Goal: Task Accomplishment & Management: Complete application form

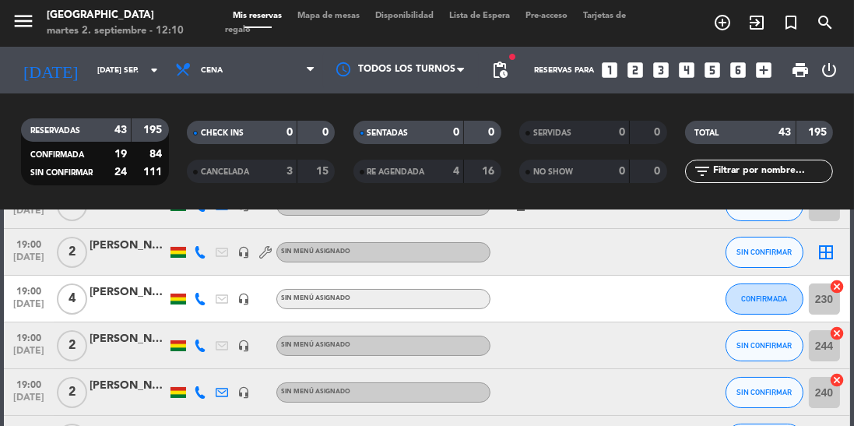
scroll to position [104, 0]
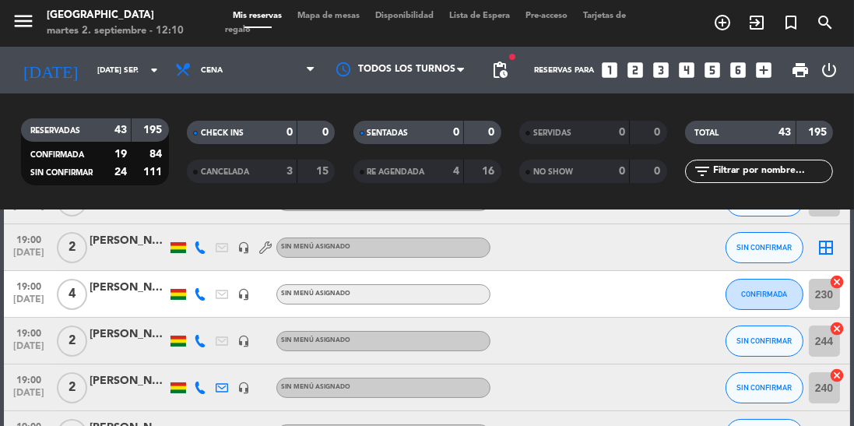
click at [39, 290] on span "19:00" at bounding box center [28, 285] width 39 height 18
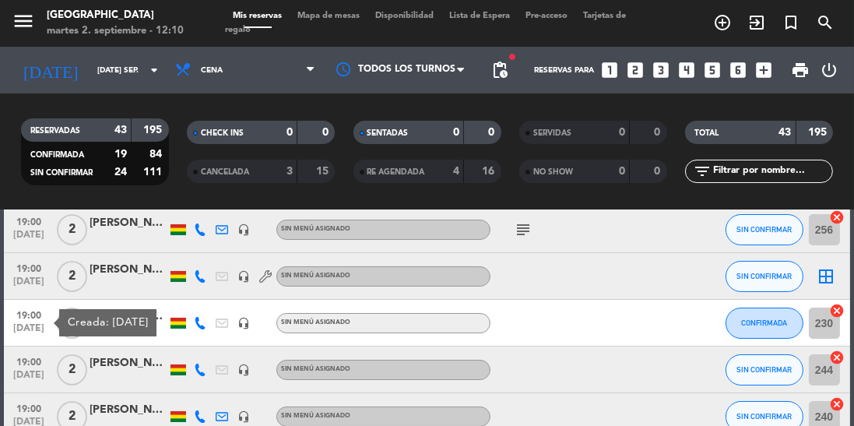
scroll to position [74, 0]
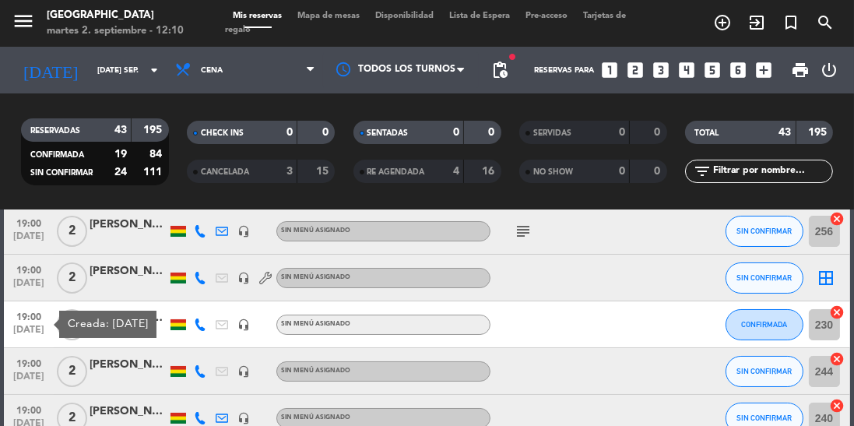
click at [16, 325] on span "[DATE]" at bounding box center [28, 334] width 39 height 18
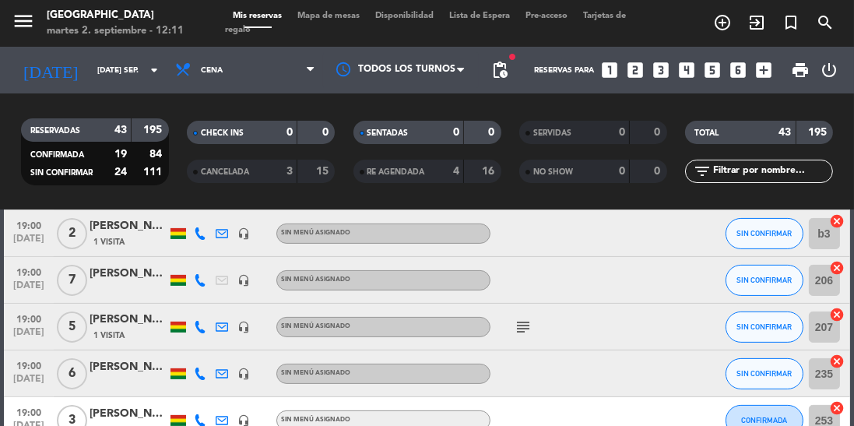
scroll to position [540, 0]
click at [200, 375] on icon at bounding box center [200, 373] width 12 height 12
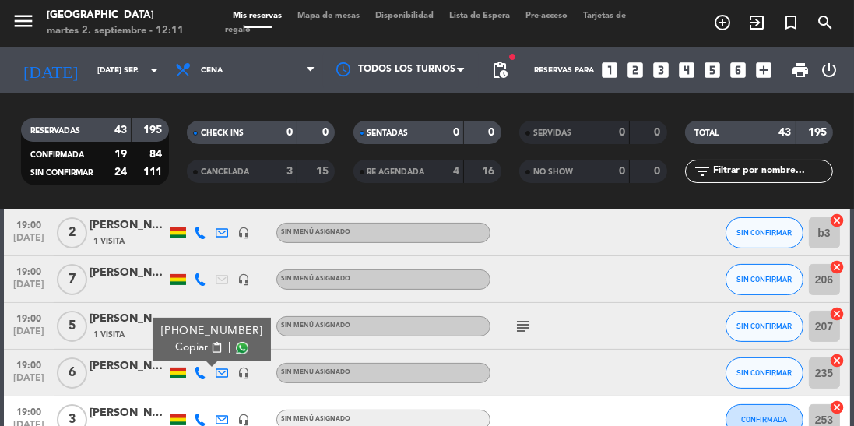
click at [236, 350] on span at bounding box center [242, 348] width 12 height 12
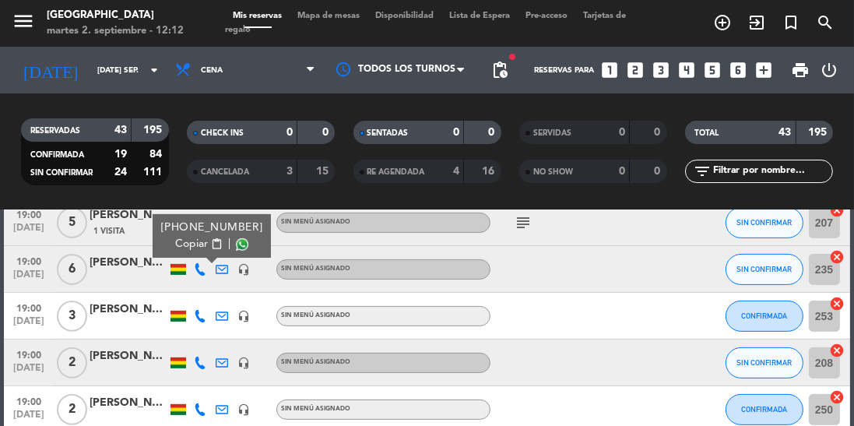
click at [199, 367] on icon at bounding box center [200, 363] width 12 height 12
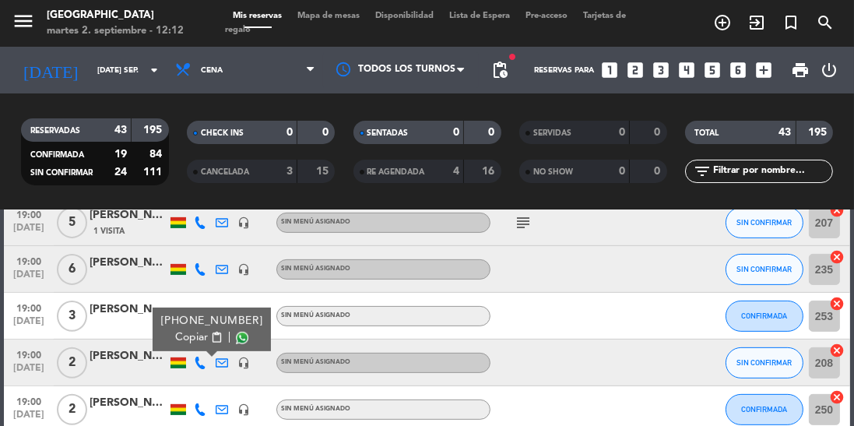
click at [236, 341] on span at bounding box center [242, 338] width 12 height 12
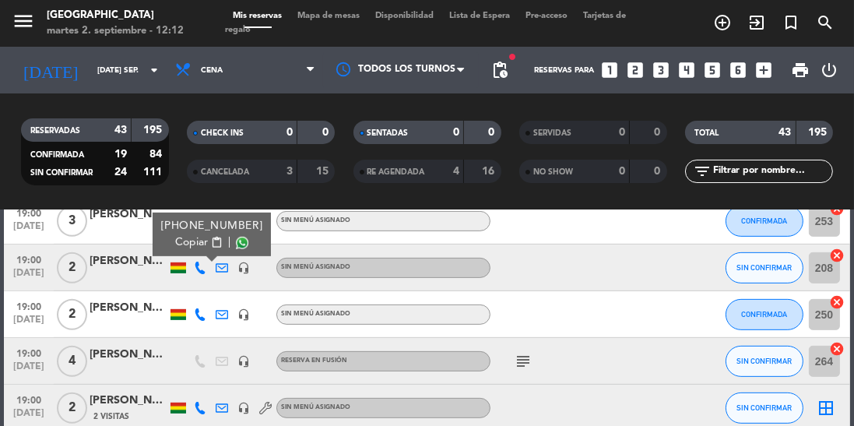
scroll to position [789, 0]
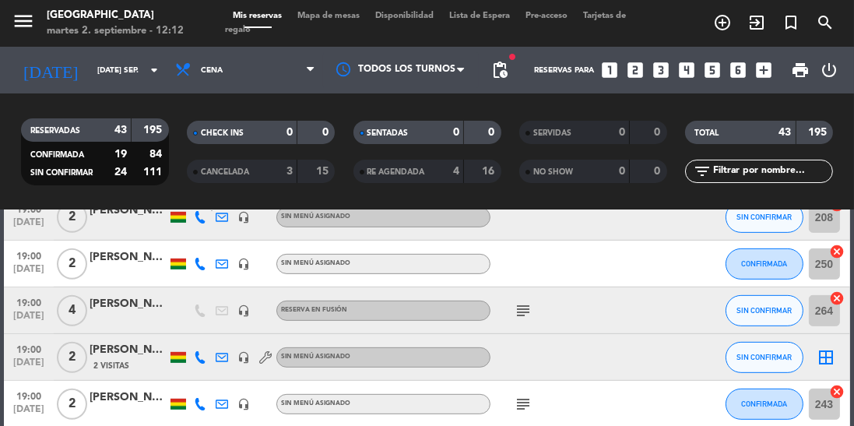
click at [197, 311] on icon at bounding box center [200, 310] width 12 height 12
click at [198, 312] on icon at bounding box center [200, 310] width 12 height 12
click at [522, 318] on icon "subject" at bounding box center [523, 310] width 19 height 19
click at [520, 311] on icon "subject" at bounding box center [523, 310] width 19 height 19
click at [121, 311] on div "[PERSON_NAME]" at bounding box center [129, 304] width 78 height 18
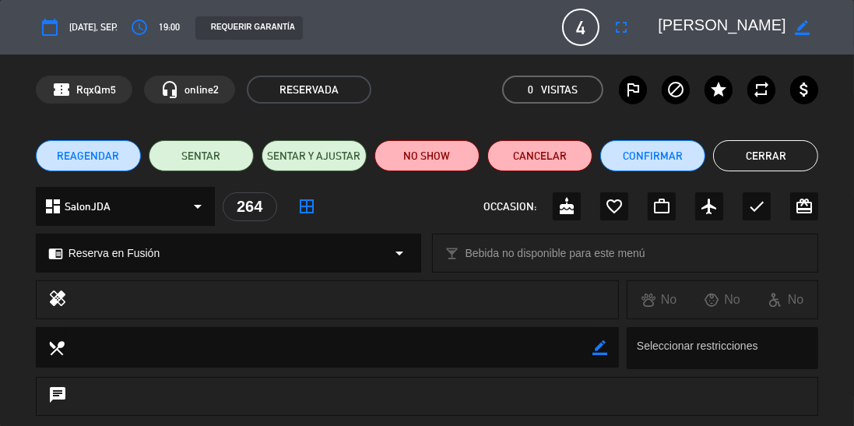
scroll to position [241, 0]
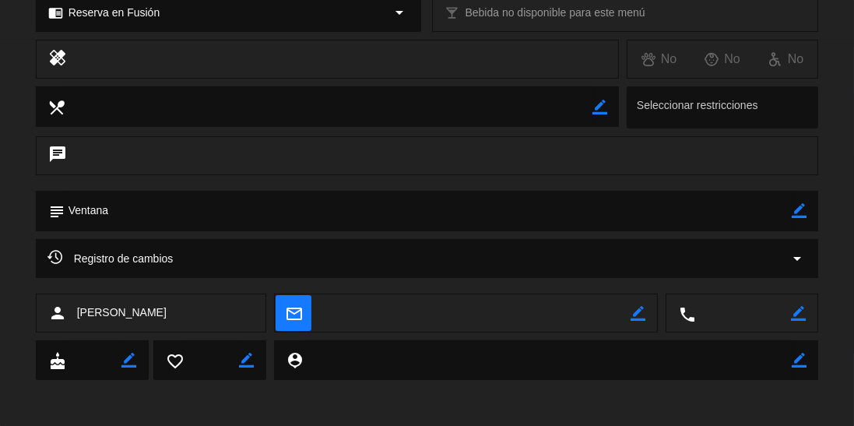
click at [56, 263] on icon at bounding box center [54, 256] width 15 height 15
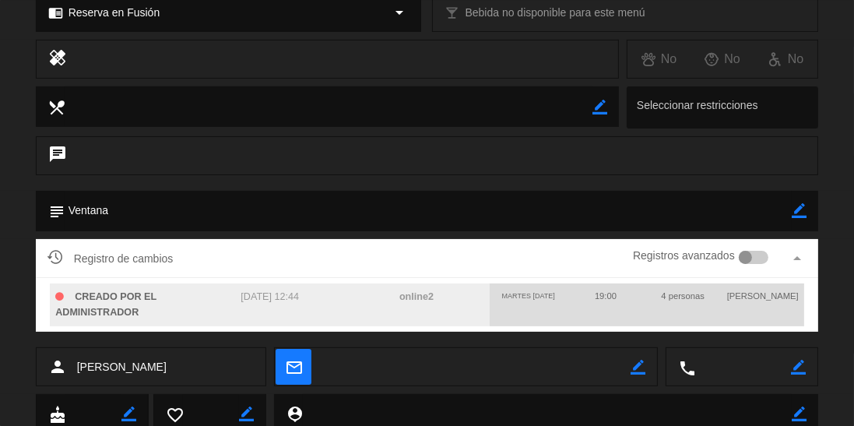
scroll to position [0, 0]
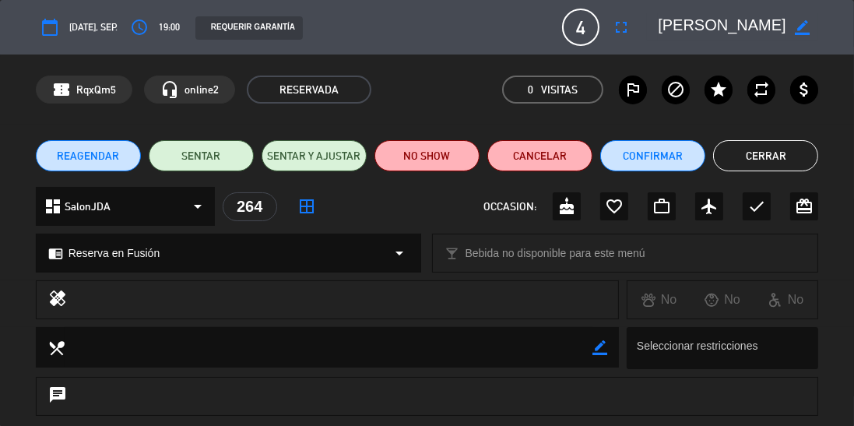
click at [786, 167] on button "Cerrar" at bounding box center [765, 155] width 105 height 31
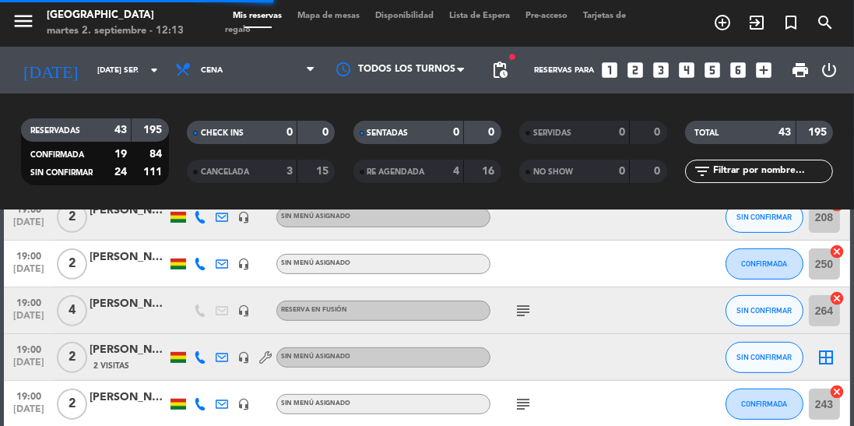
scroll to position [876, 0]
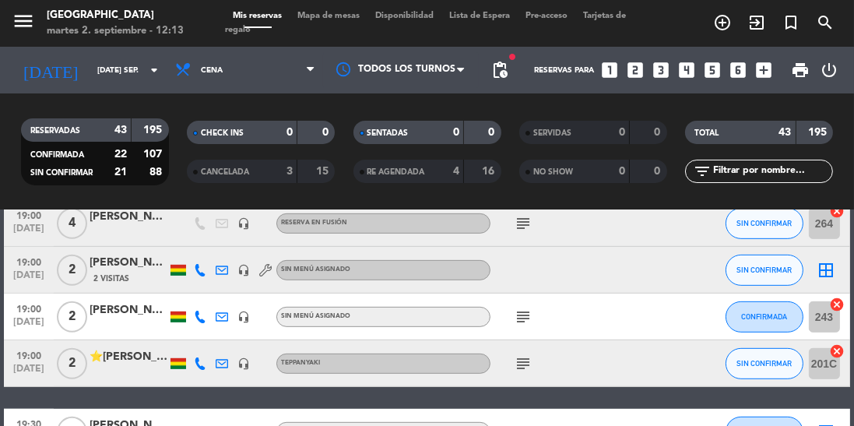
click at [198, 271] on icon at bounding box center [200, 270] width 12 height 12
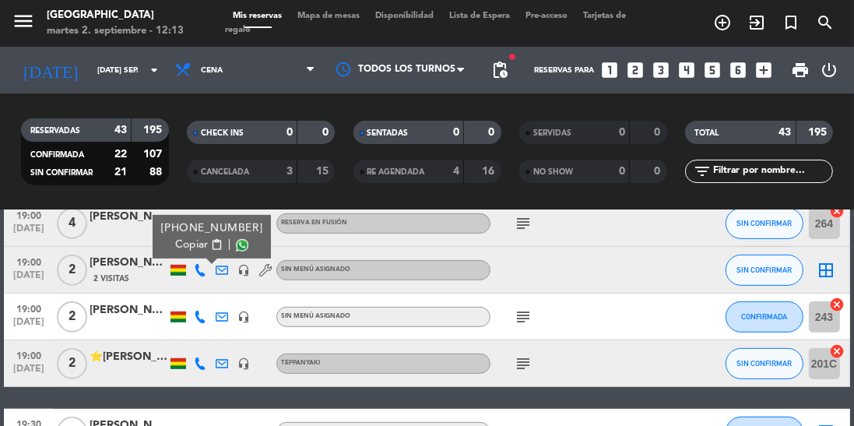
click at [236, 248] on span at bounding box center [242, 245] width 12 height 12
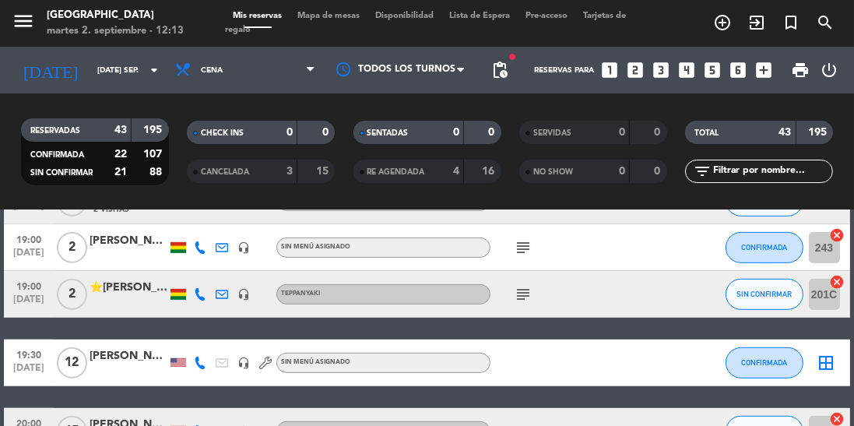
click at [199, 297] on icon at bounding box center [200, 294] width 12 height 12
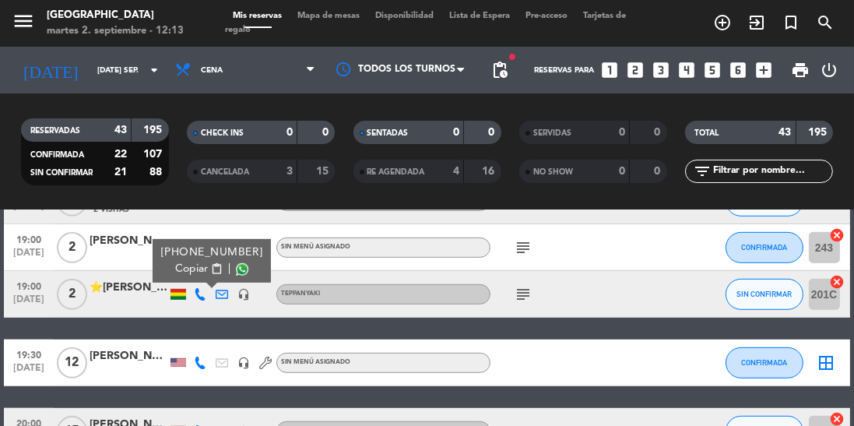
click at [236, 273] on span at bounding box center [242, 269] width 12 height 12
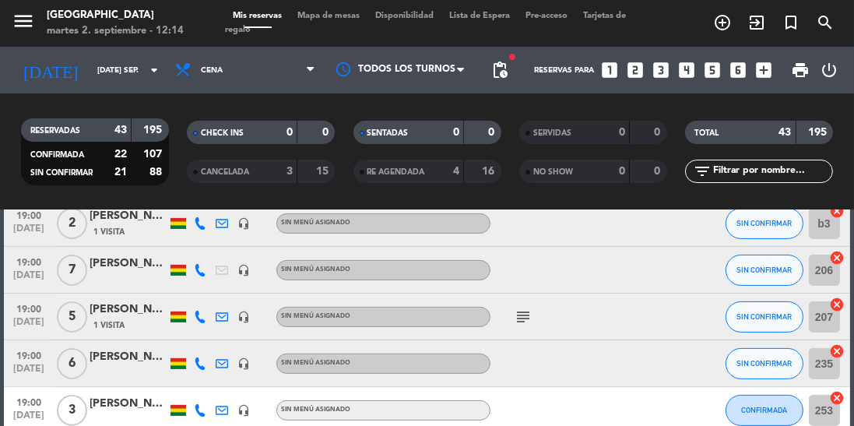
scroll to position [532, 0]
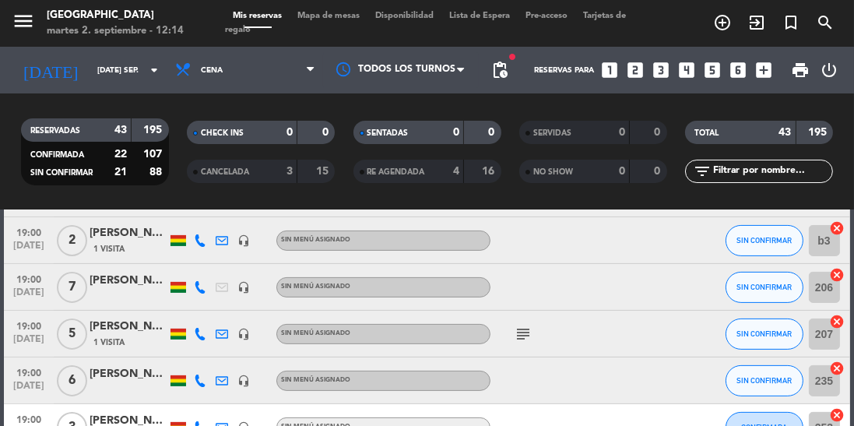
click at [199, 289] on icon at bounding box center [200, 287] width 12 height 12
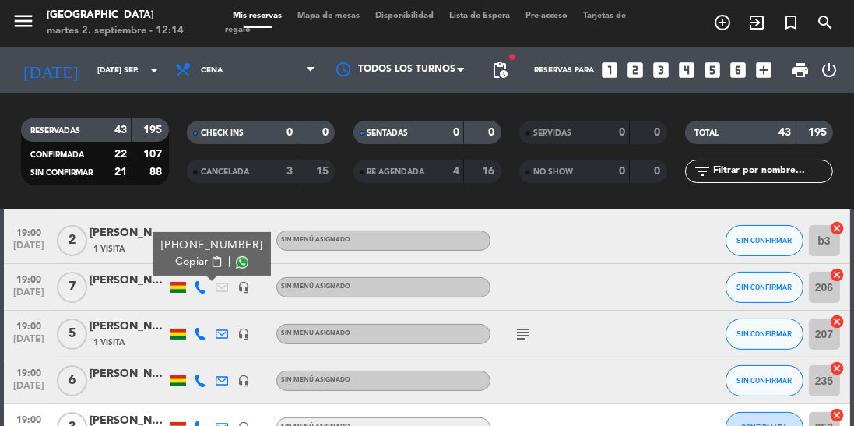
click at [236, 264] on span at bounding box center [242, 262] width 12 height 12
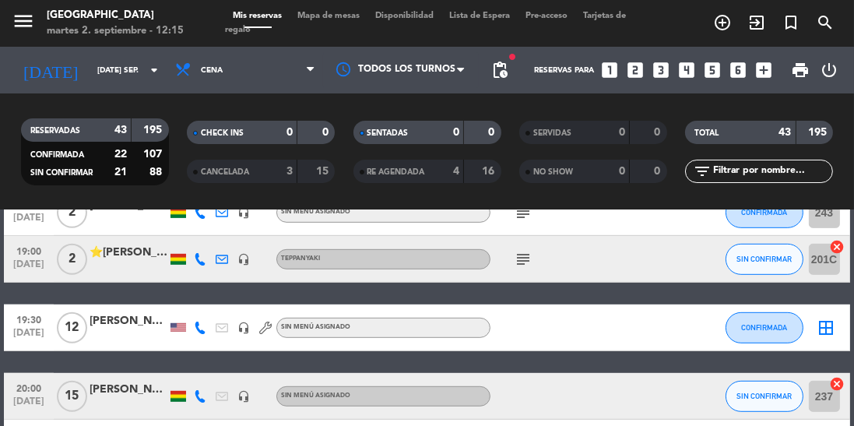
scroll to position [990, 0]
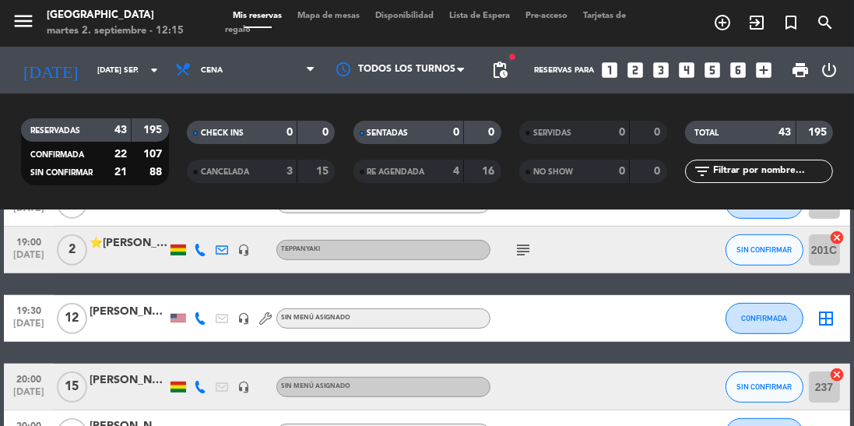
click at [201, 320] on icon at bounding box center [200, 318] width 12 height 12
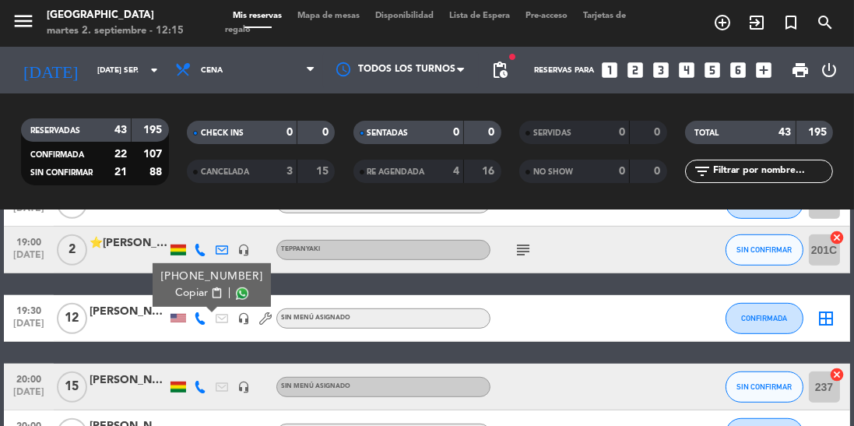
click at [236, 296] on span at bounding box center [242, 293] width 12 height 12
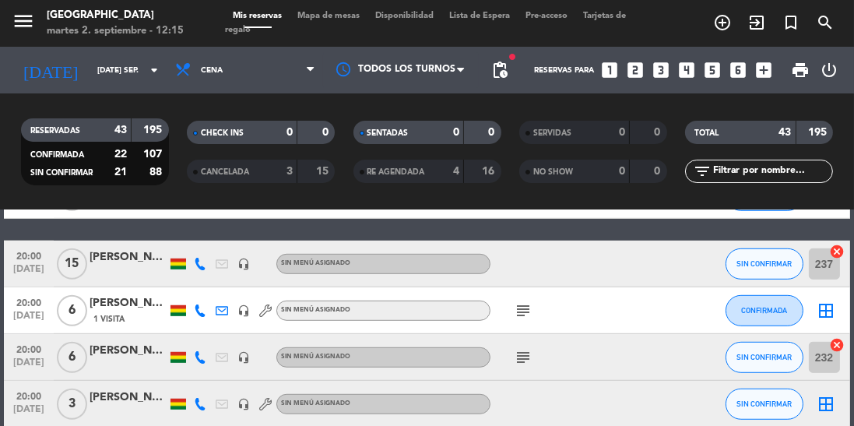
scroll to position [1115, 0]
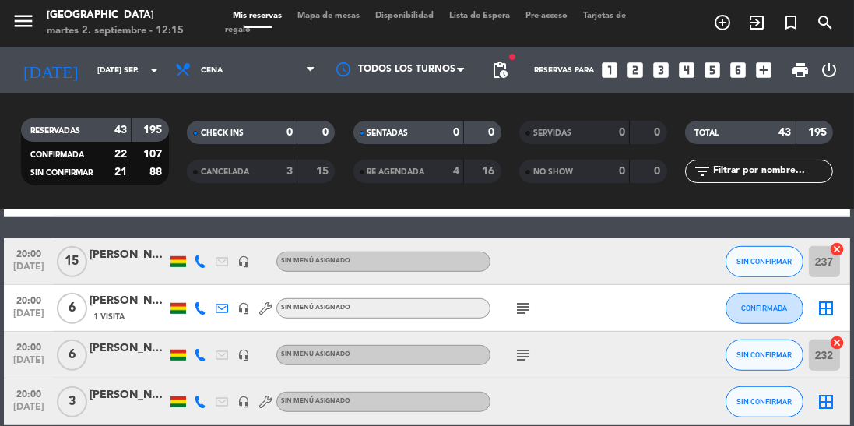
click at [201, 265] on icon at bounding box center [200, 261] width 12 height 12
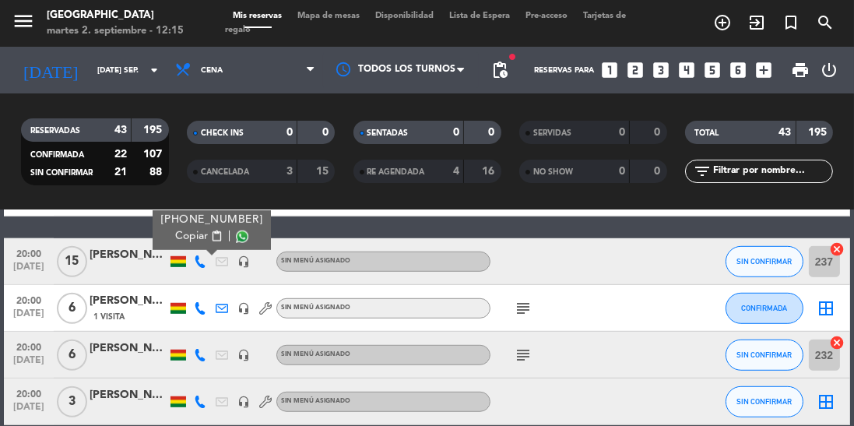
click at [236, 238] on span at bounding box center [242, 236] width 12 height 12
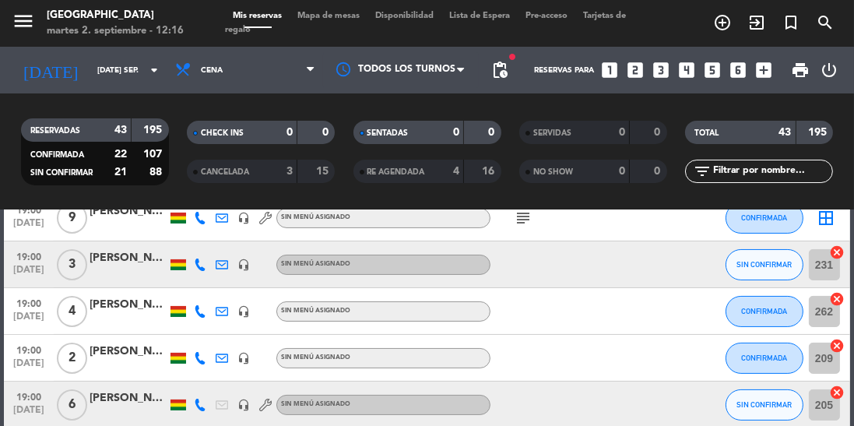
scroll to position [419, 0]
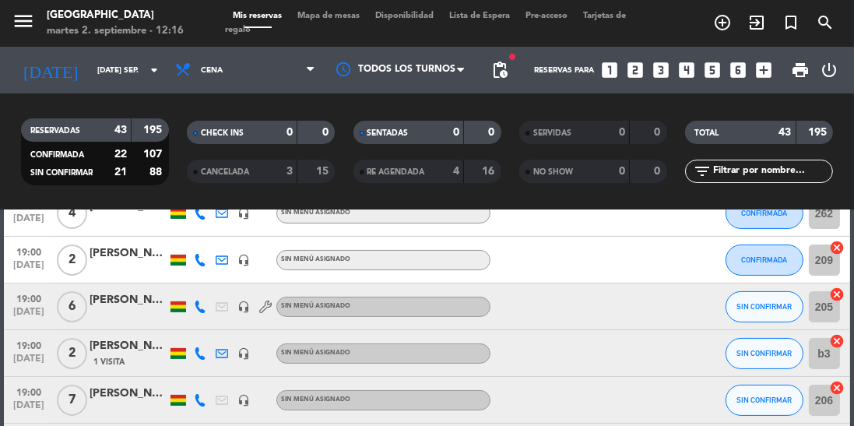
click at [197, 405] on icon at bounding box center [200, 400] width 12 height 12
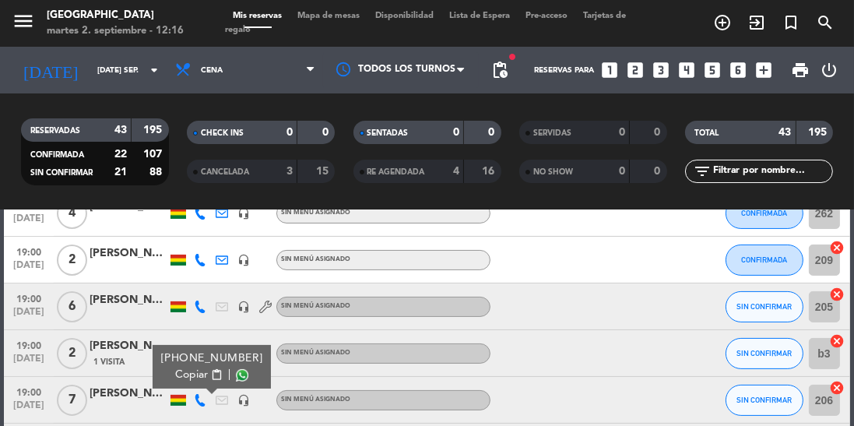
click at [236, 377] on span at bounding box center [242, 375] width 12 height 12
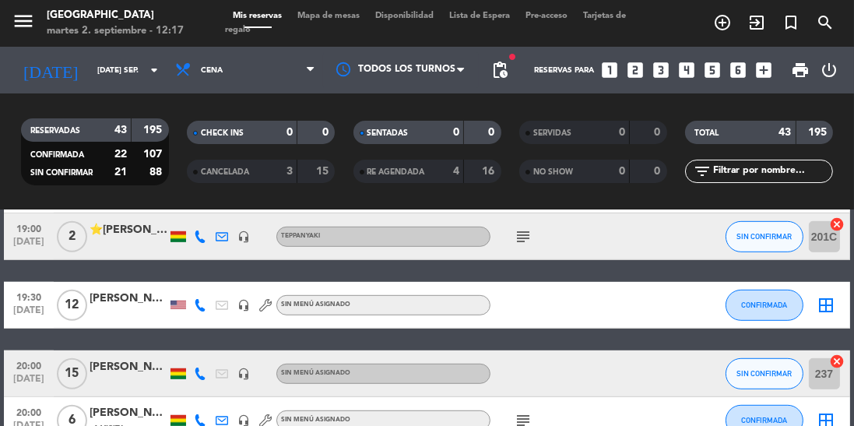
scroll to position [1029, 0]
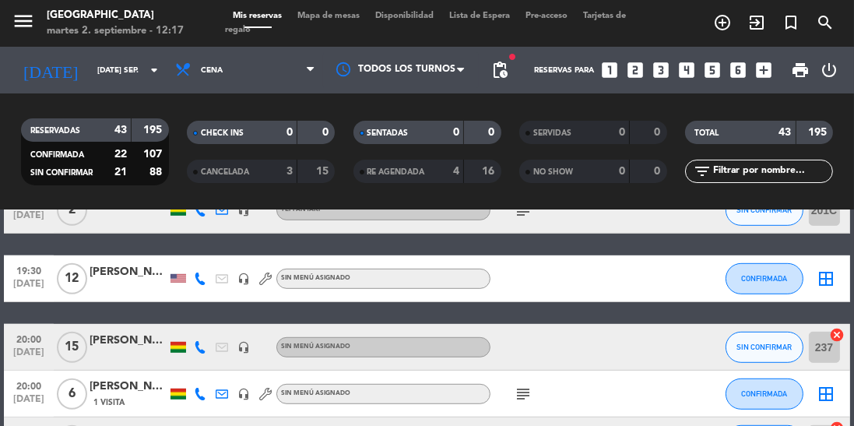
click at [197, 351] on icon at bounding box center [200, 347] width 12 height 12
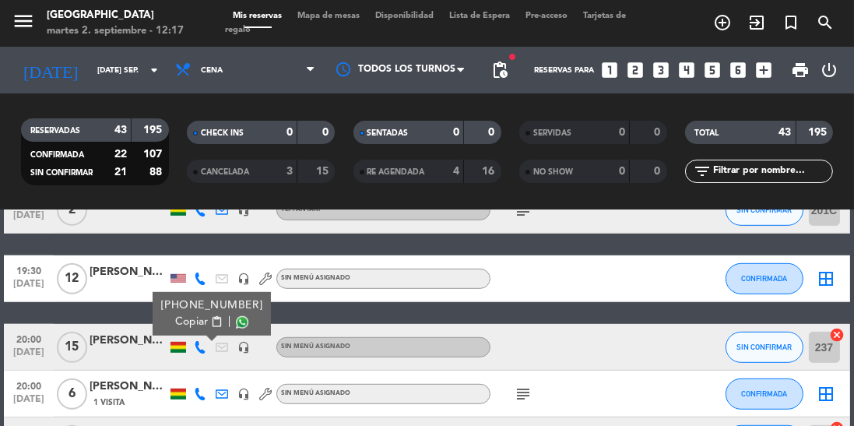
click at [236, 325] on span at bounding box center [242, 322] width 12 height 12
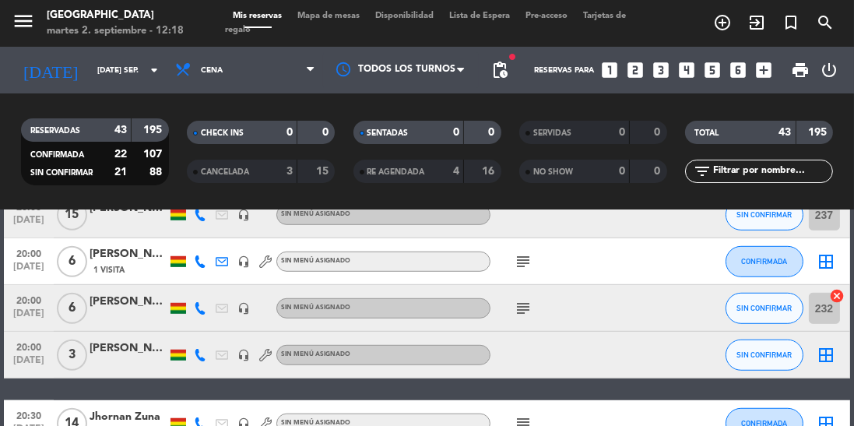
scroll to position [1176, 0]
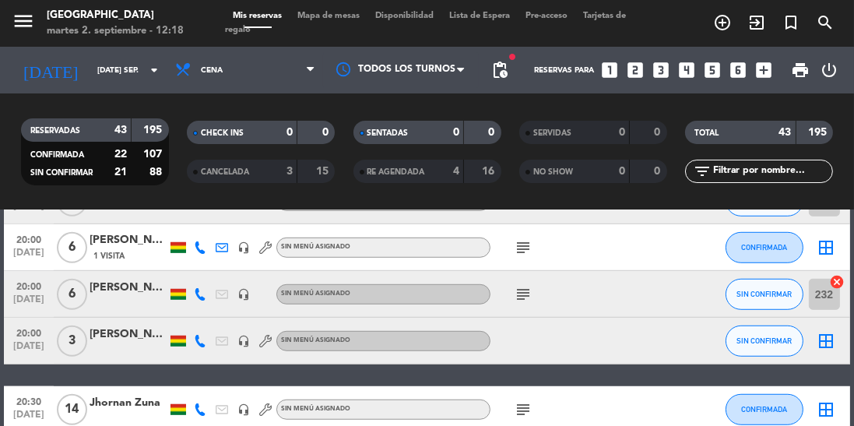
click at [196, 292] on icon at bounding box center [200, 294] width 12 height 12
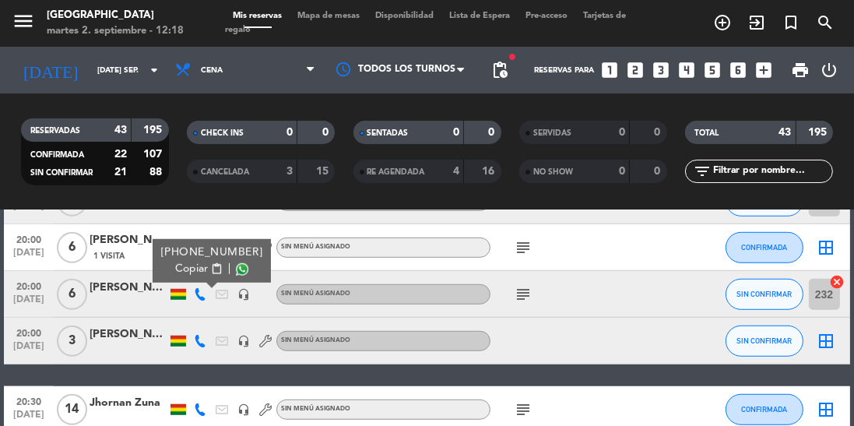
click at [236, 272] on span at bounding box center [242, 269] width 12 height 12
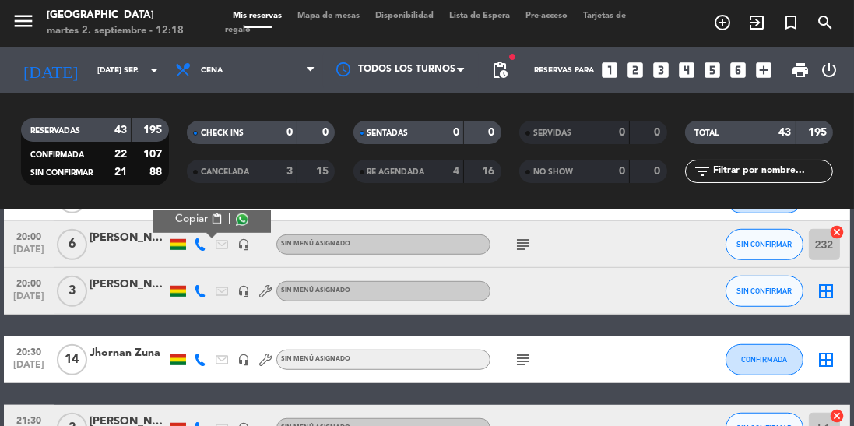
click at [202, 290] on icon at bounding box center [200, 291] width 12 height 12
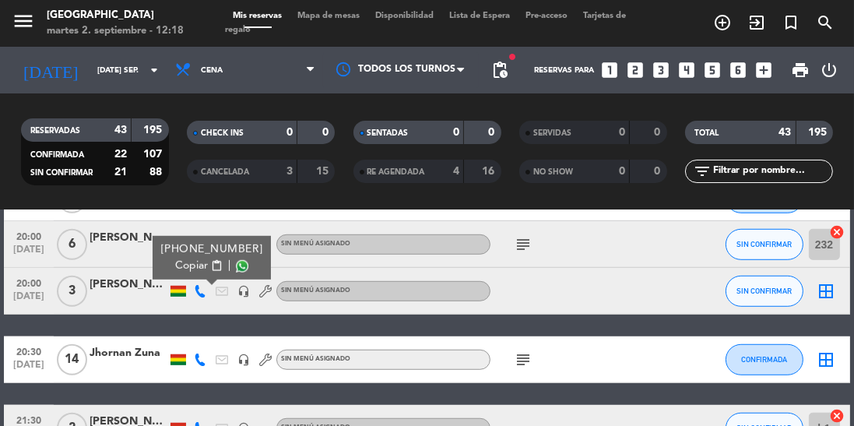
click at [236, 269] on span at bounding box center [242, 266] width 12 height 12
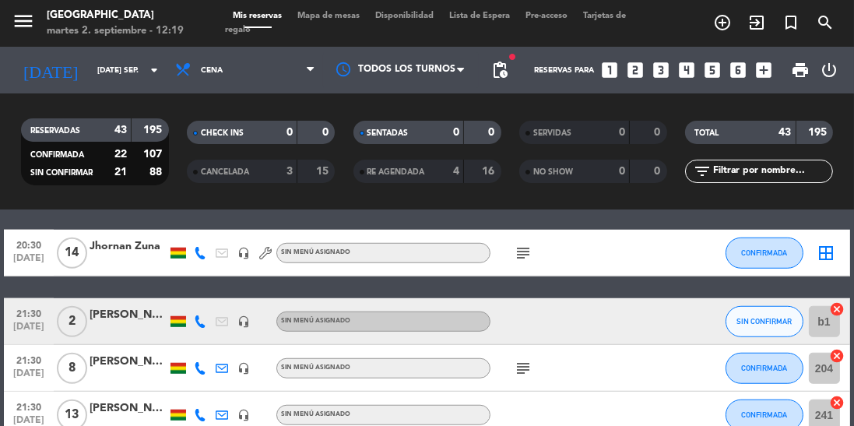
scroll to position [1348, 0]
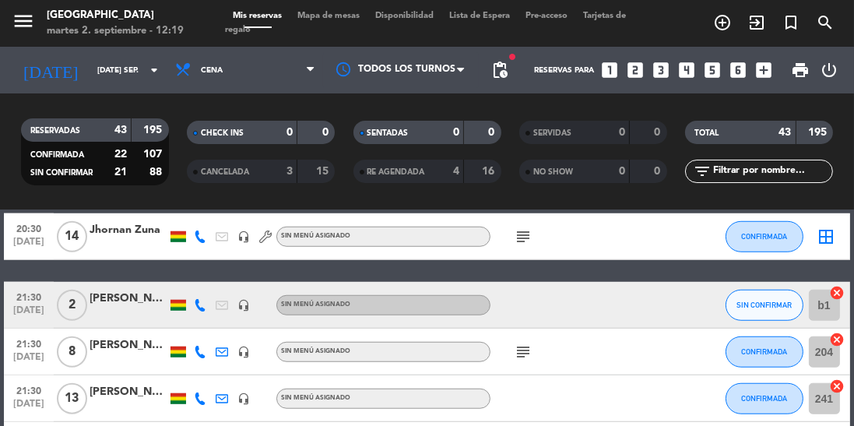
click at [201, 308] on icon at bounding box center [200, 305] width 12 height 12
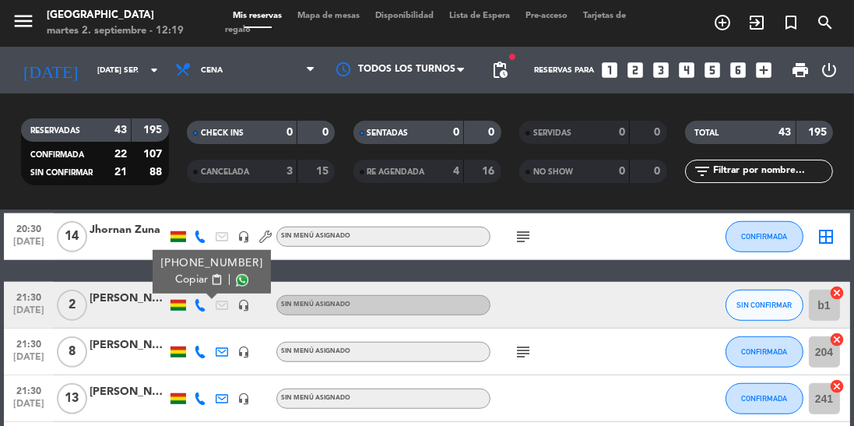
click at [236, 282] on span at bounding box center [242, 280] width 12 height 12
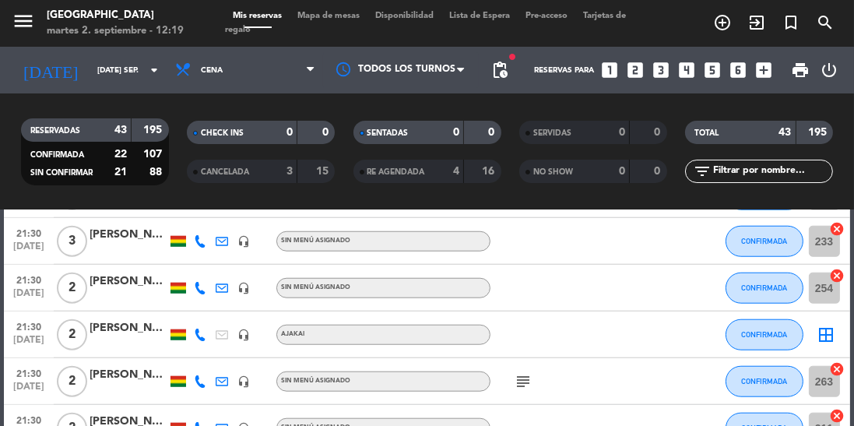
scroll to position [1711, 0]
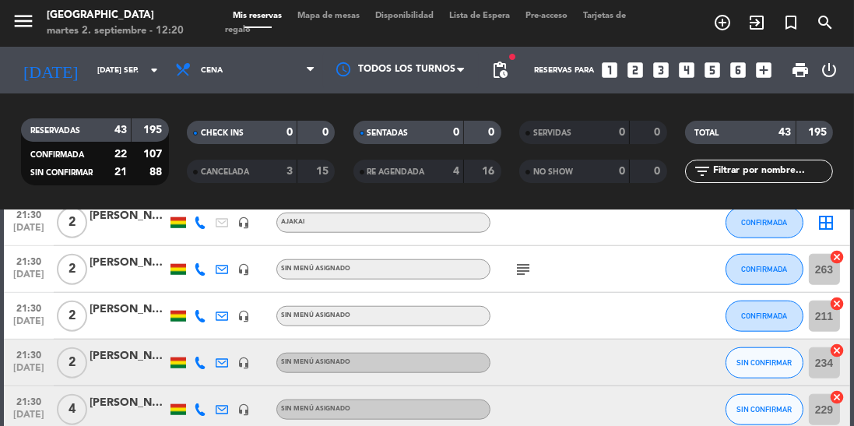
click at [201, 364] on icon at bounding box center [200, 363] width 12 height 12
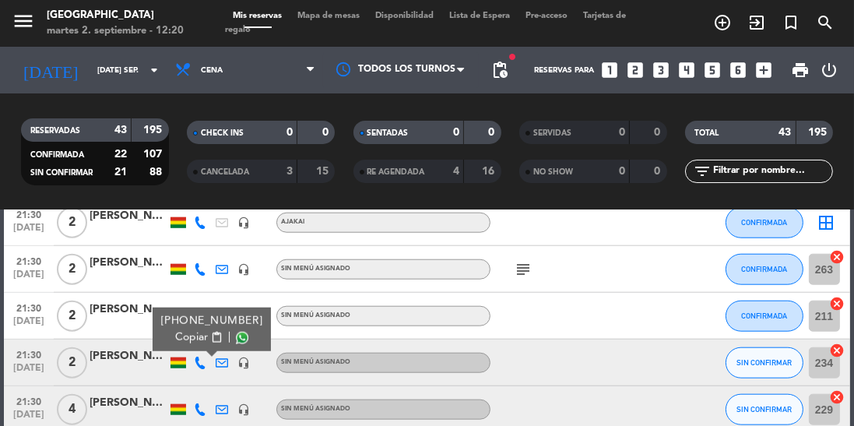
click at [236, 337] on span at bounding box center [242, 338] width 12 height 12
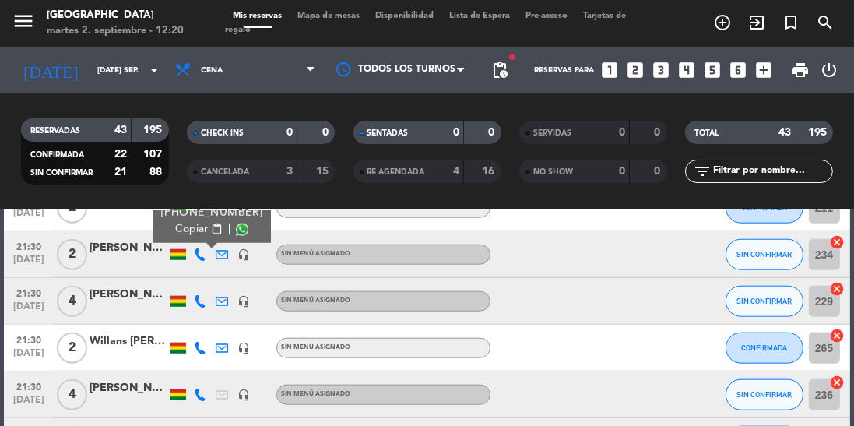
click at [200, 304] on icon at bounding box center [200, 301] width 12 height 12
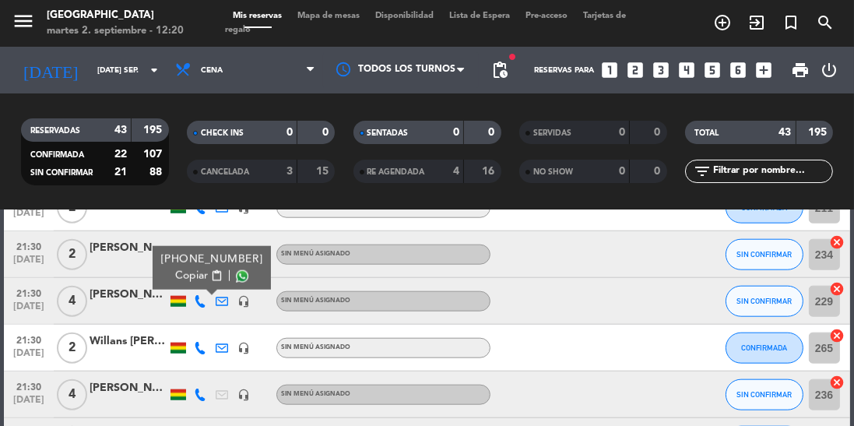
click at [237, 278] on span at bounding box center [242, 276] width 12 height 12
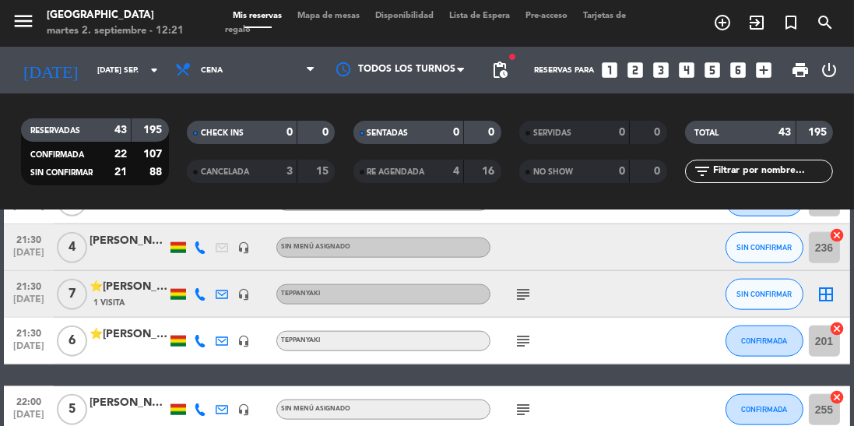
scroll to position [1976, 0]
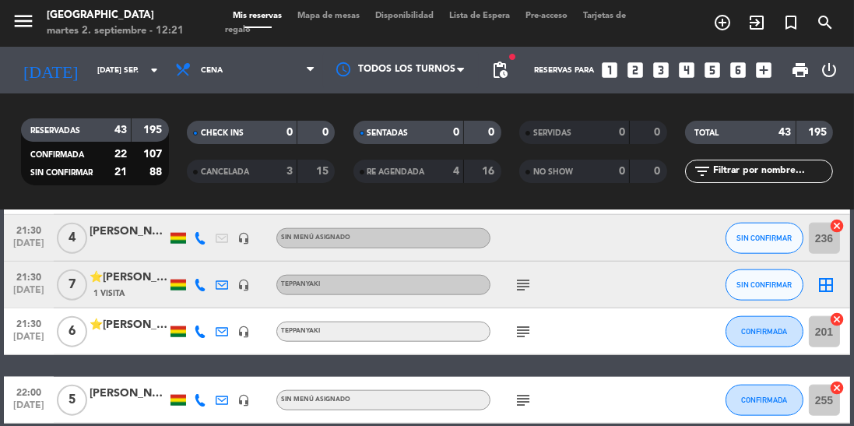
click at [197, 285] on icon at bounding box center [200, 285] width 12 height 12
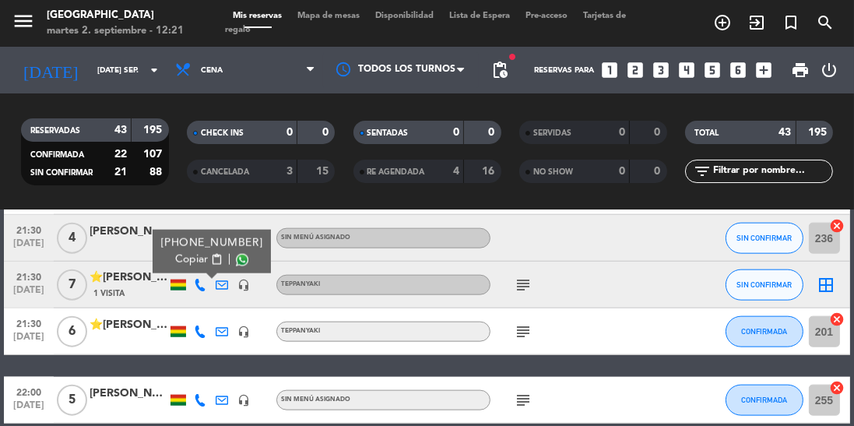
click at [236, 259] on span at bounding box center [242, 260] width 12 height 12
click at [236, 263] on span at bounding box center [242, 260] width 12 height 12
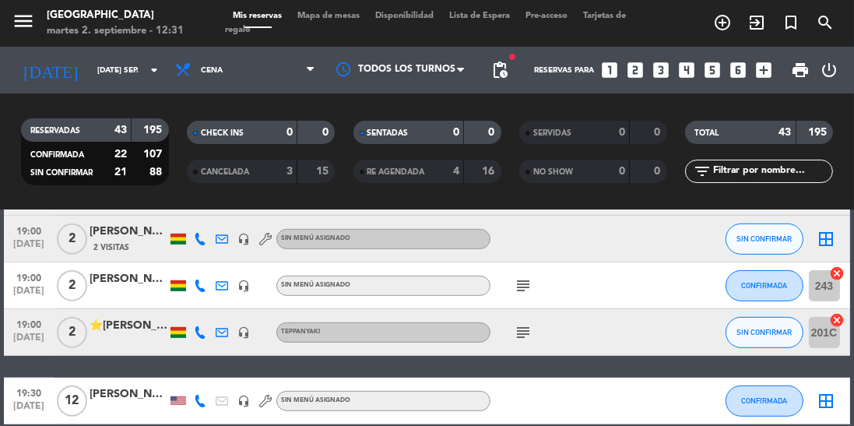
scroll to position [1007, 0]
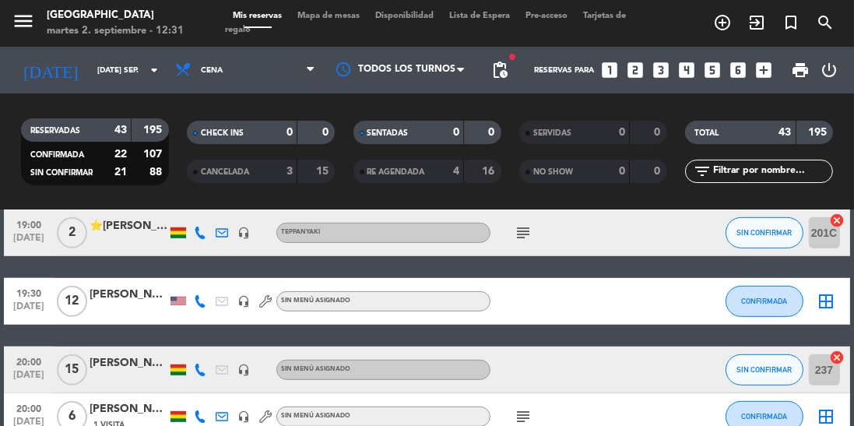
click at [200, 372] on icon at bounding box center [200, 370] width 12 height 12
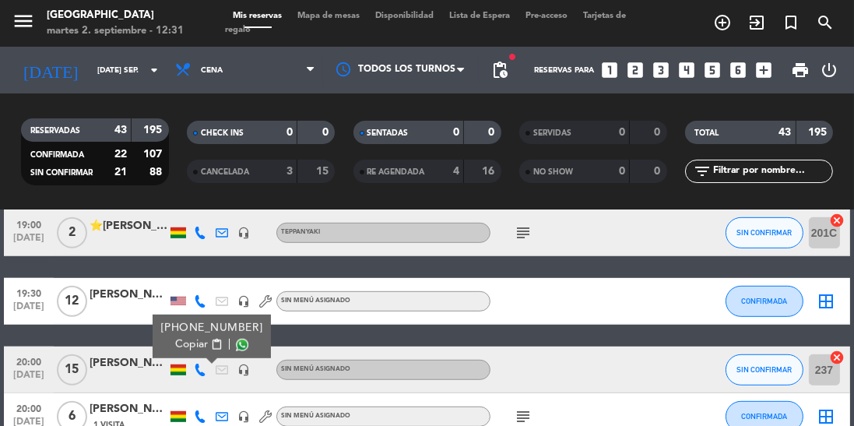
click at [236, 346] on span at bounding box center [242, 345] width 12 height 12
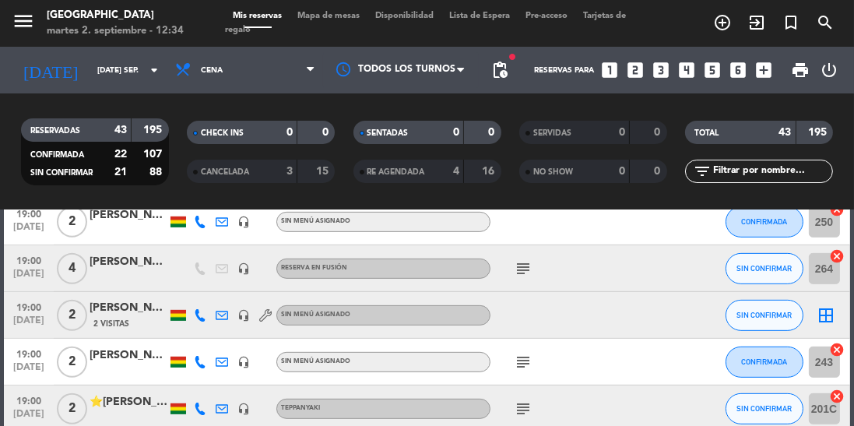
scroll to position [480, 0]
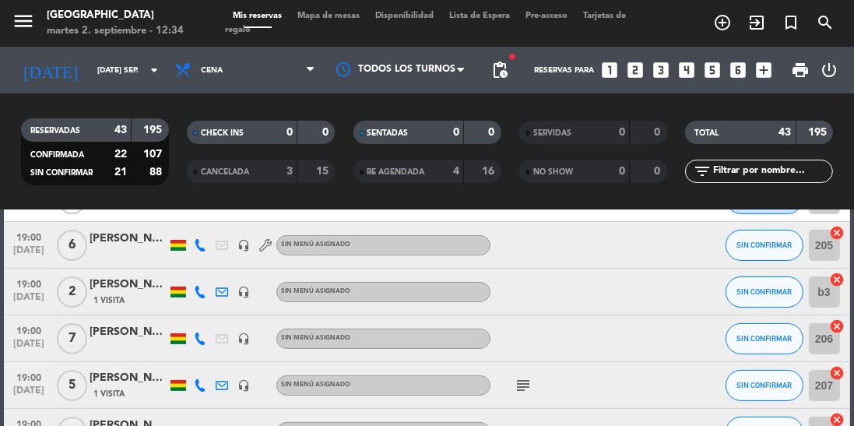
click at [682, 75] on icon "looks_4" at bounding box center [687, 70] width 20 height 20
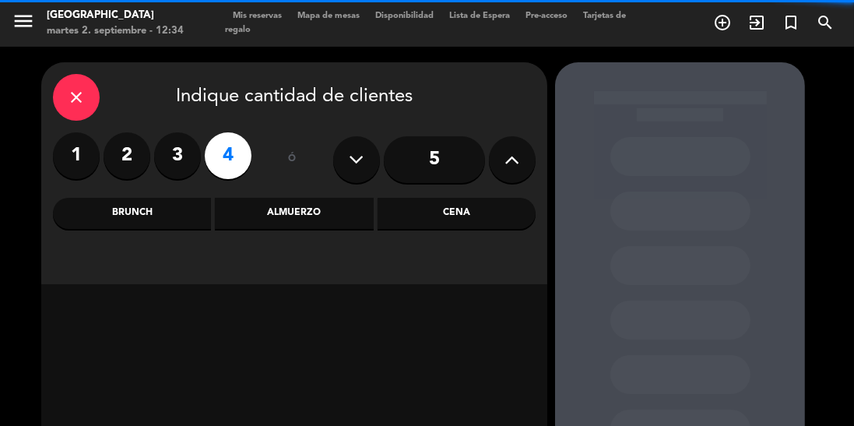
click at [464, 213] on div "Cena" at bounding box center [457, 213] width 158 height 31
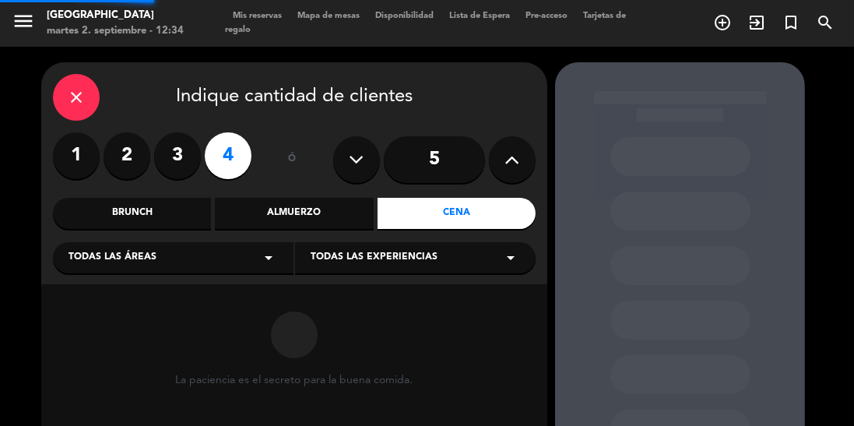
click at [393, 262] on span "Todas las experiencias" at bounding box center [374, 258] width 127 height 16
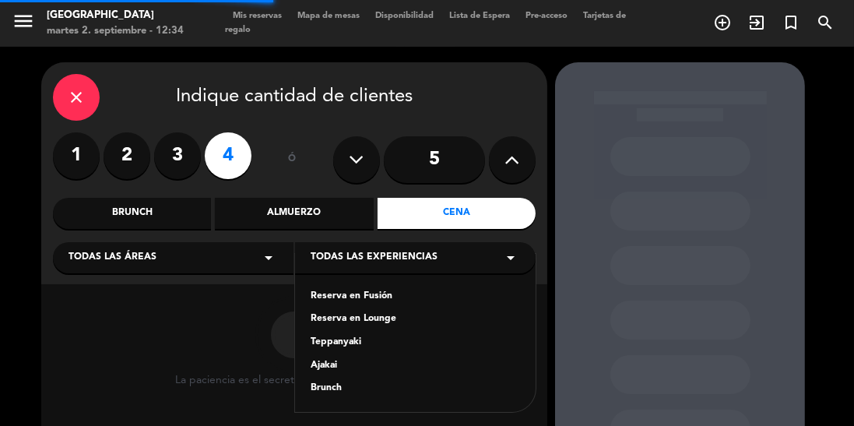
click at [397, 295] on div "Reserva en Fusión" at bounding box center [415, 297] width 209 height 16
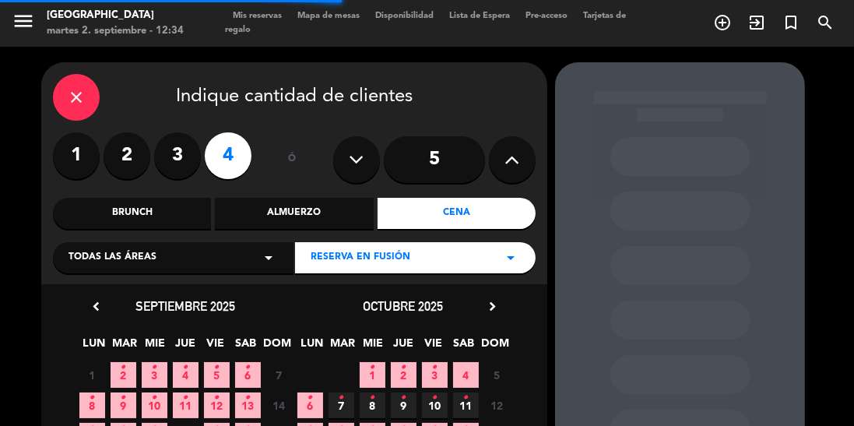
scroll to position [104, 0]
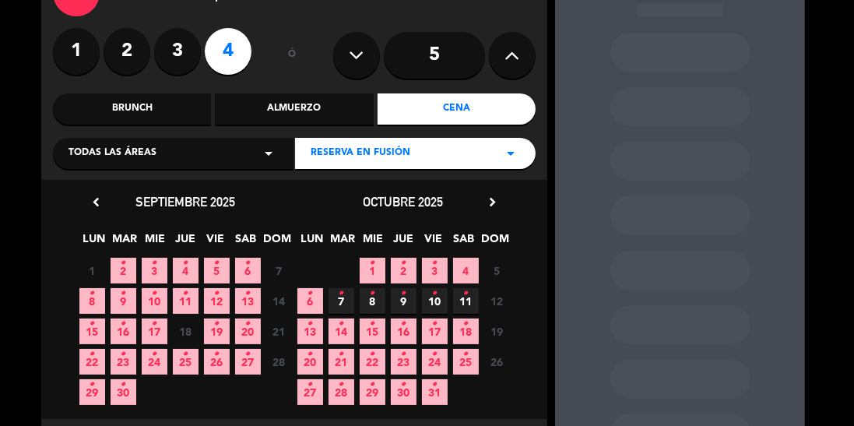
click at [121, 273] on icon "•" at bounding box center [123, 263] width 5 height 25
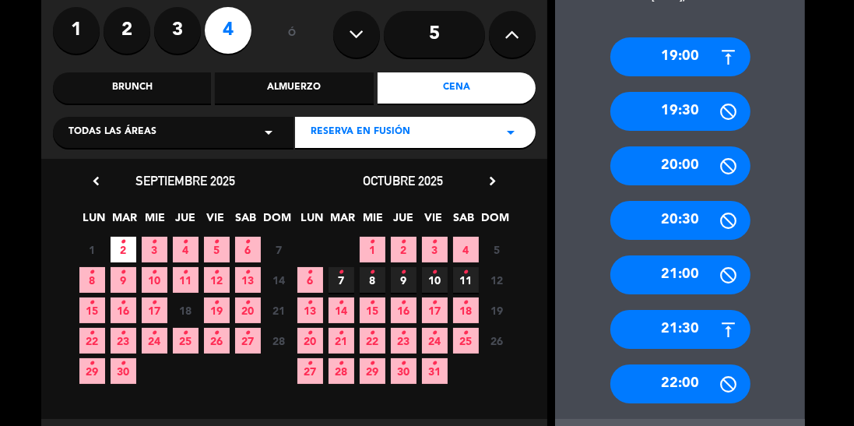
click at [698, 332] on div "21:30" at bounding box center [680, 329] width 140 height 39
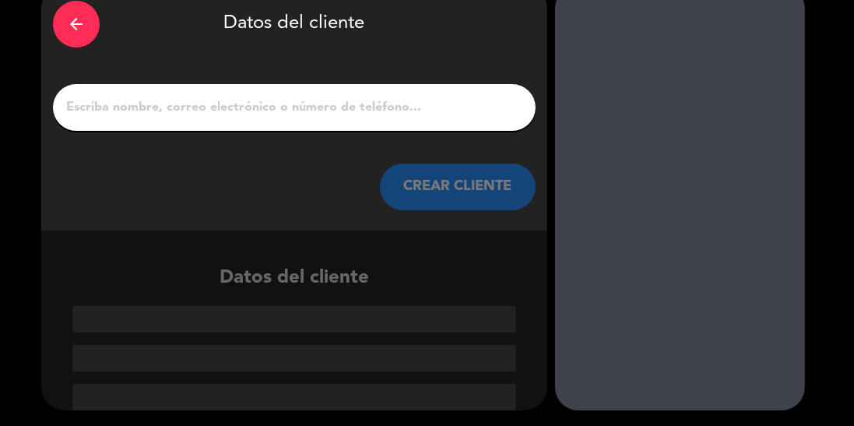
scroll to position [2, 0]
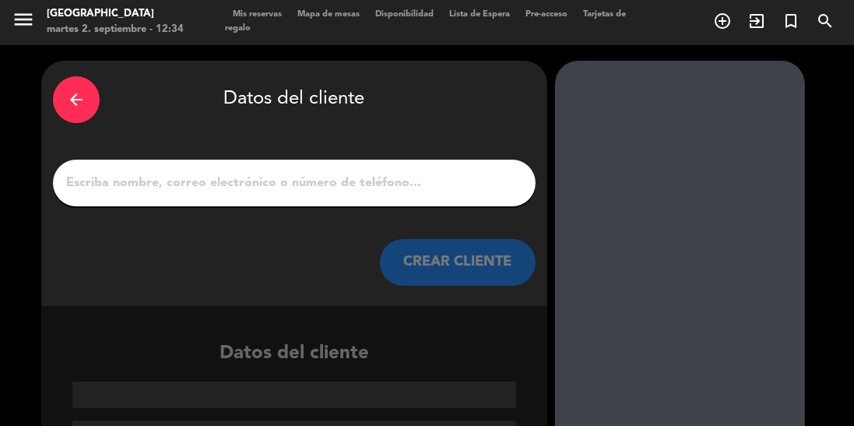
click at [332, 176] on input "1" at bounding box center [294, 183] width 459 height 22
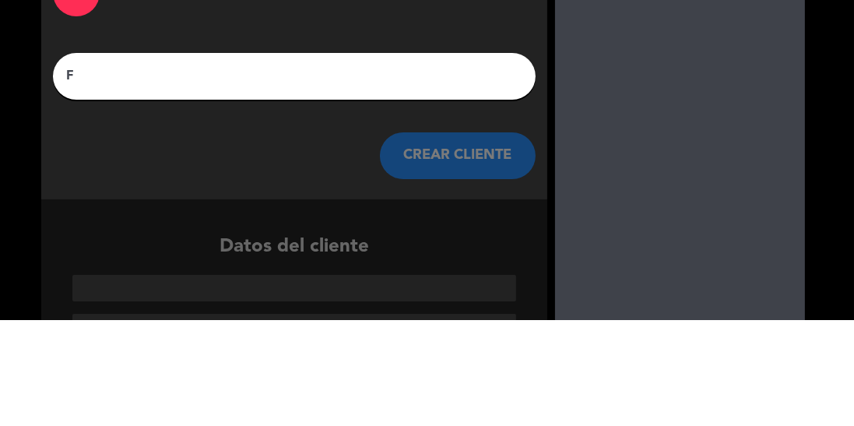
scroll to position [0, 0]
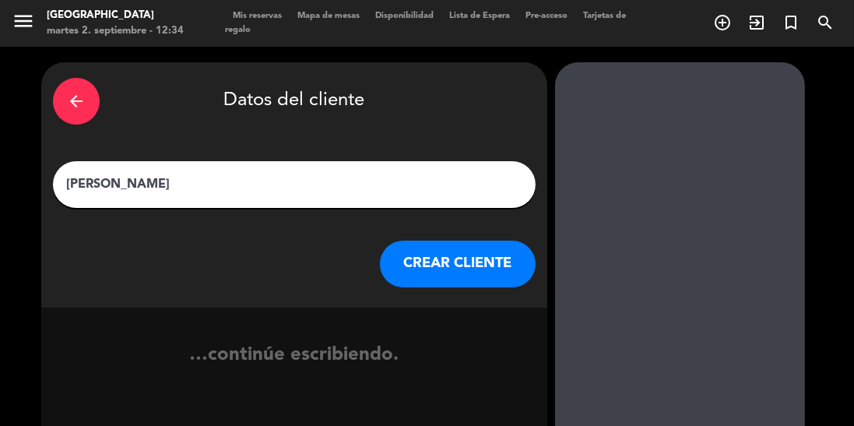
click at [76, 185] on input "[PERSON_NAME]" at bounding box center [294, 185] width 459 height 22
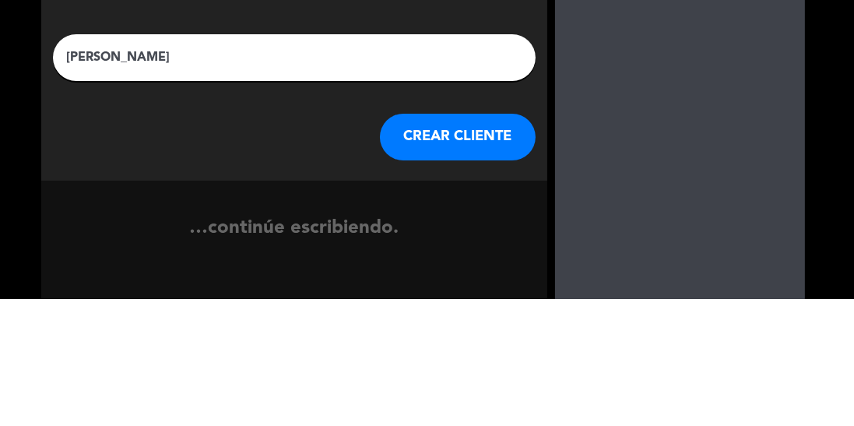
type input "[PERSON_NAME]"
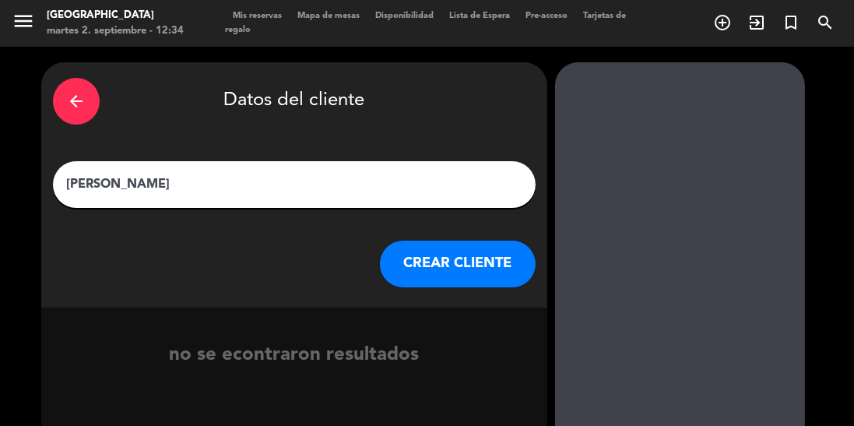
click at [445, 251] on button "CREAR CLIENTE" at bounding box center [458, 264] width 156 height 47
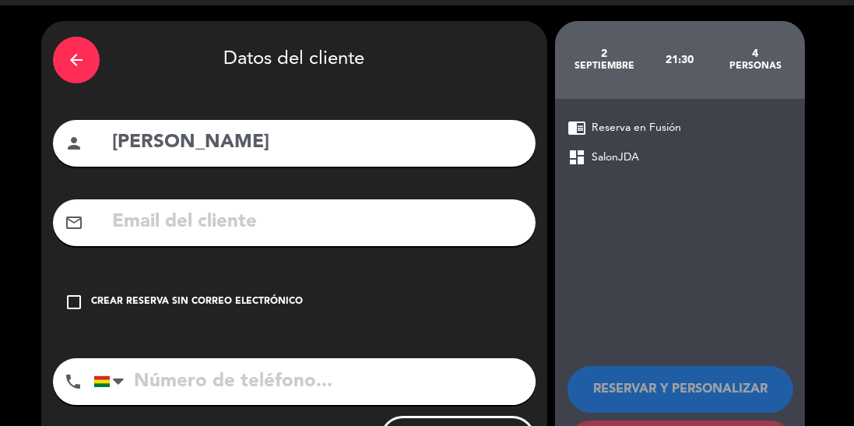
click at [244, 301] on div "Crear reserva sin correo electrónico" at bounding box center [197, 302] width 212 height 16
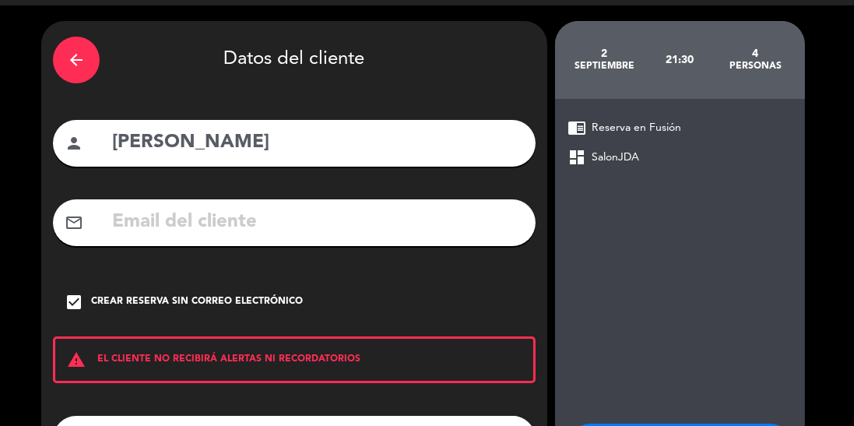
scroll to position [99, 0]
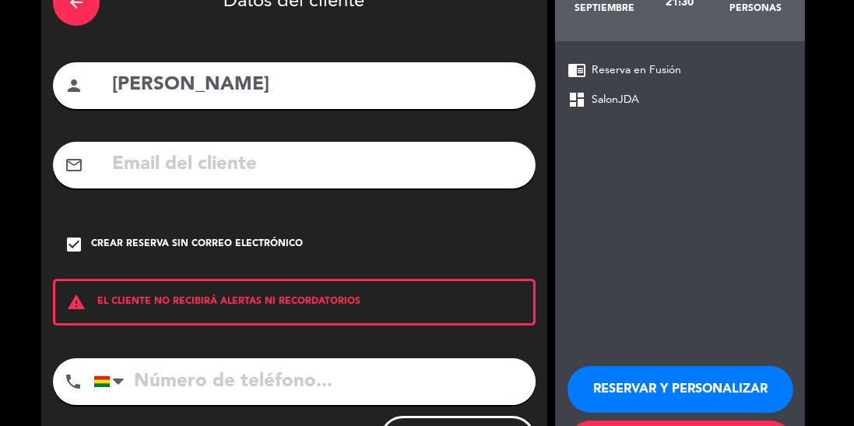
click at [248, 380] on input "tel" at bounding box center [314, 381] width 442 height 47
type input "[PHONE_NUMBER]"
click at [684, 366] on button "RESERVAR Y PERSONALIZAR" at bounding box center [681, 389] width 226 height 47
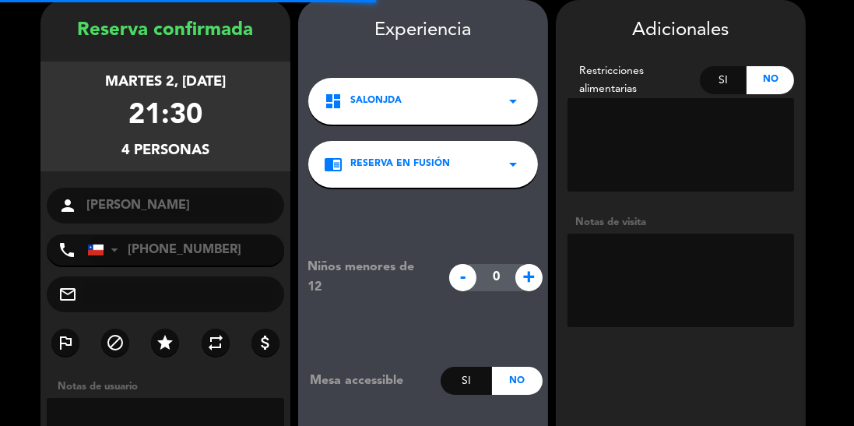
scroll to position [0, 0]
click at [721, 243] on textarea at bounding box center [681, 280] width 227 height 93
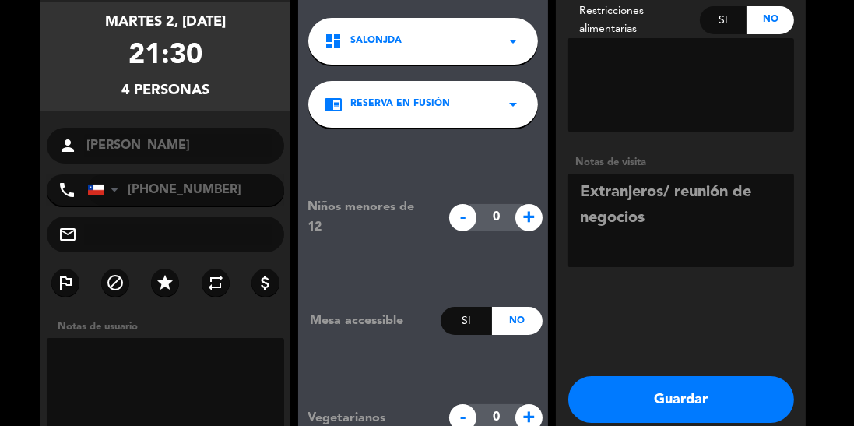
scroll to position [75, 0]
type textarea "Extranjeros/ reunión de negocios"
click at [680, 376] on button "Guardar" at bounding box center [681, 399] width 226 height 47
